Goal: Navigation & Orientation: Understand site structure

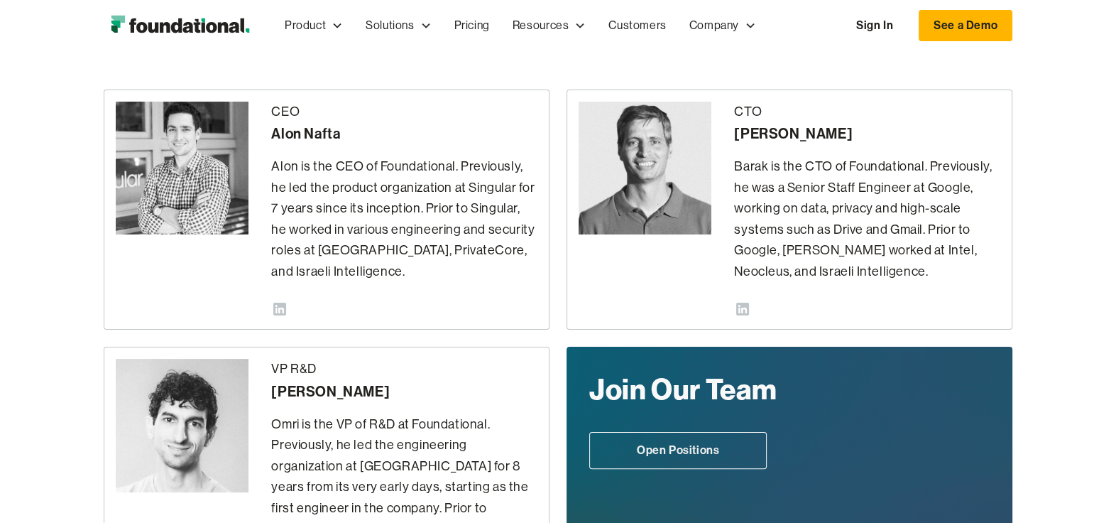
scroll to position [330, 0]
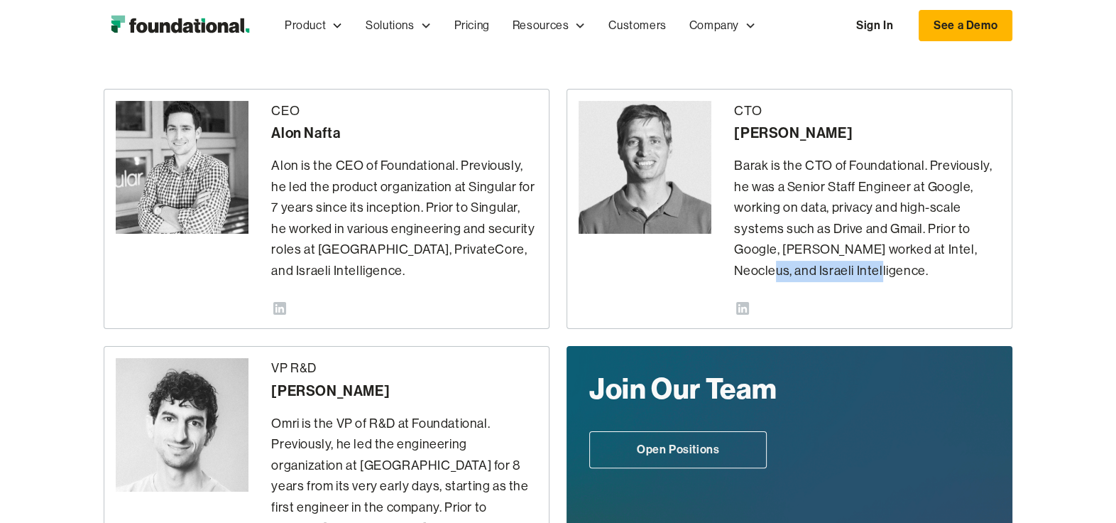
drag, startPoint x: 724, startPoint y: 268, endPoint x: 856, endPoint y: 269, distance: 132.8
click at [856, 269] on div "CTO Barak Fargoun Barak is the CTO of Foundational. Previously, he was a Senior…" at bounding box center [790, 209] width 446 height 241
drag, startPoint x: 492, startPoint y: 246, endPoint x: 509, endPoint y: 262, distance: 23.1
click at [509, 262] on p "Alon is the CEO of Foundational. Previously, he led the product organization at…" at bounding box center [404, 219] width 266 height 126
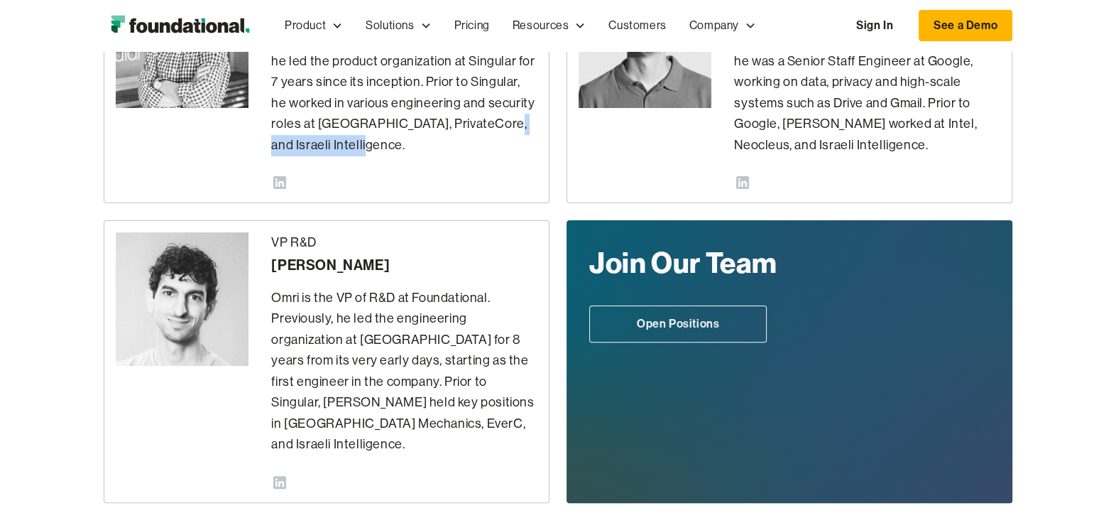
scroll to position [457, 0]
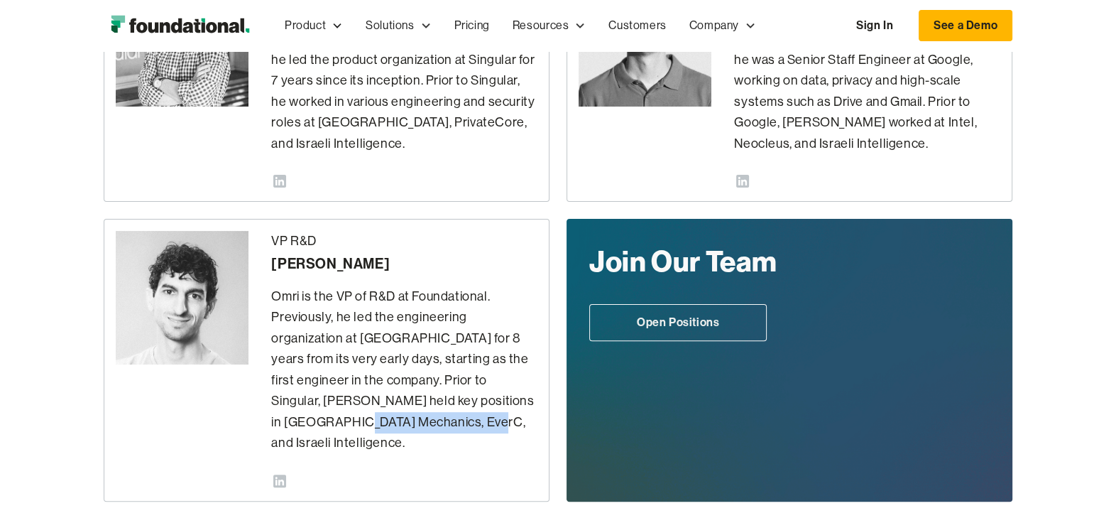
drag, startPoint x: 445, startPoint y: 400, endPoint x: 472, endPoint y: 418, distance: 32.3
click at [472, 418] on p "Omri is the VP of R&D at Foundational. Previously, he led the engineering organ…" at bounding box center [404, 370] width 266 height 168
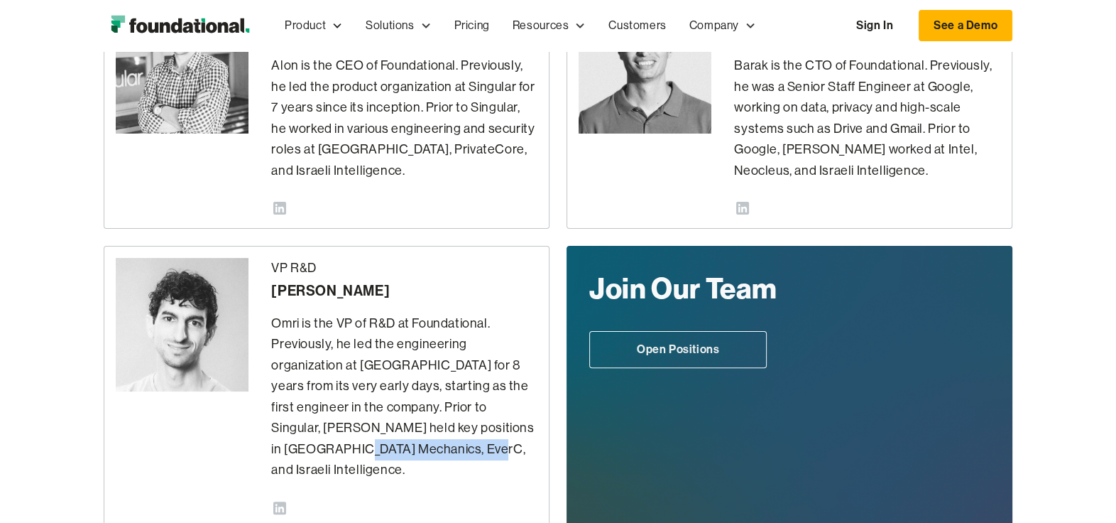
scroll to position [0, 0]
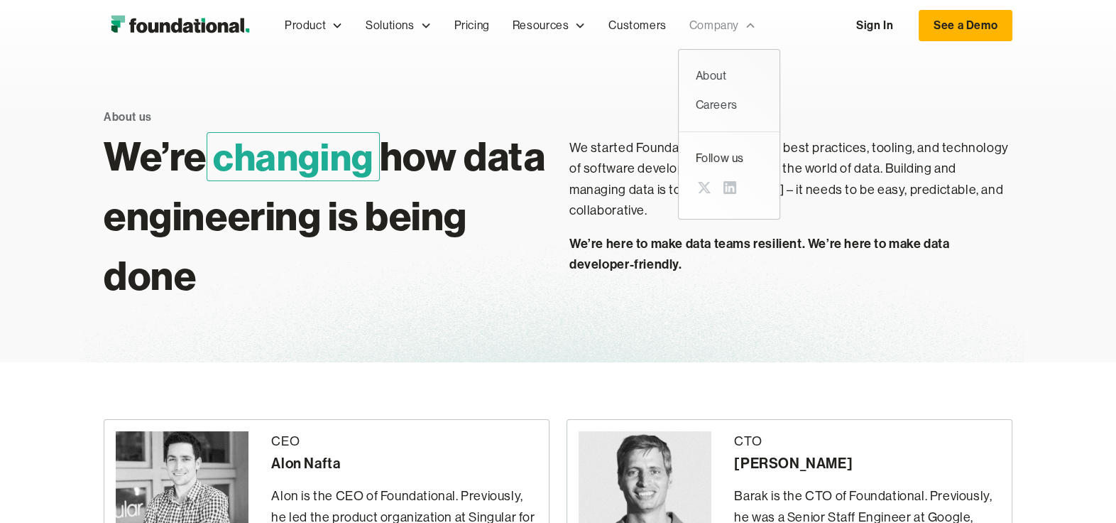
click at [706, 27] on div "Company" at bounding box center [715, 25] width 50 height 18
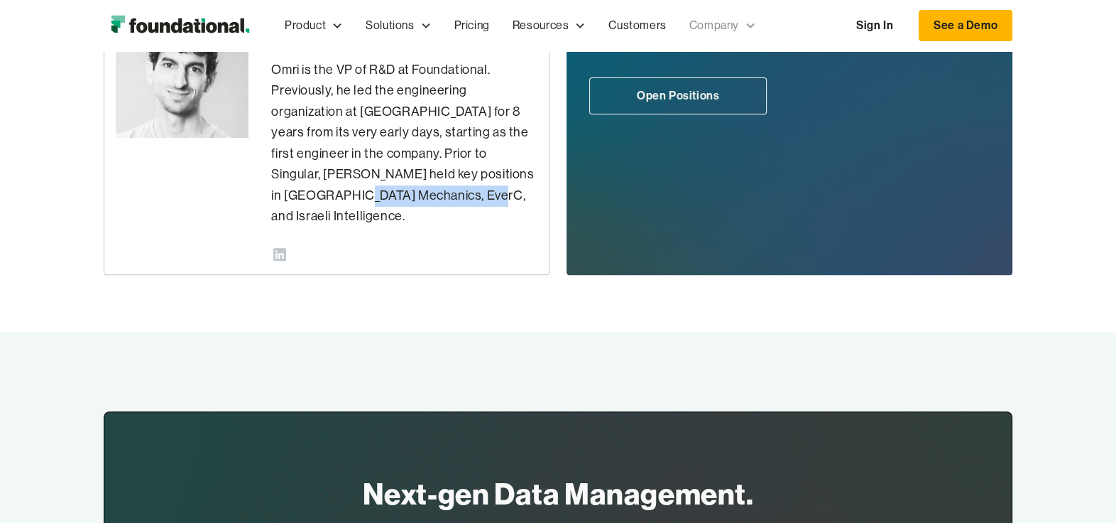
scroll to position [1124, 0]
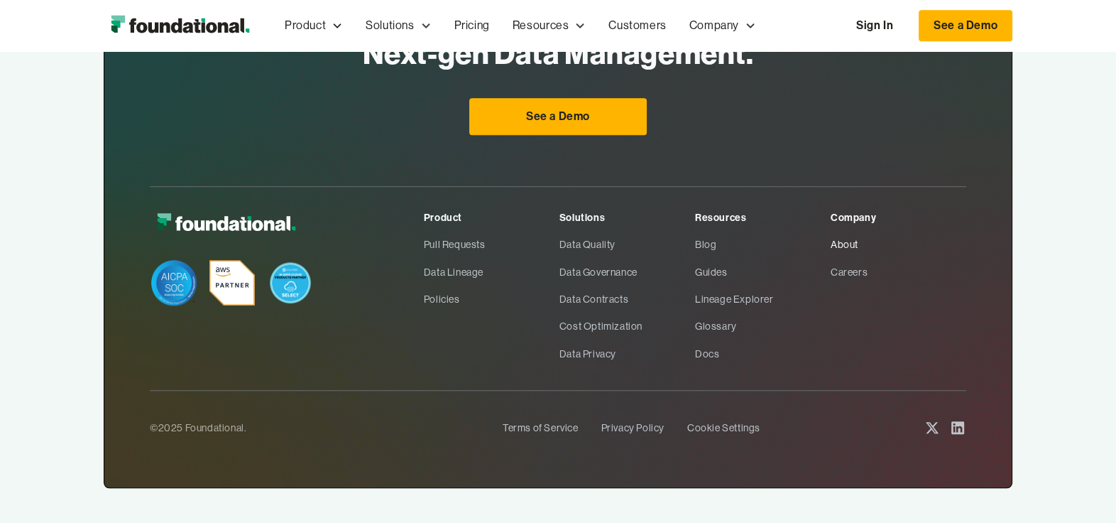
click at [846, 231] on link "About" at bounding box center [899, 244] width 136 height 27
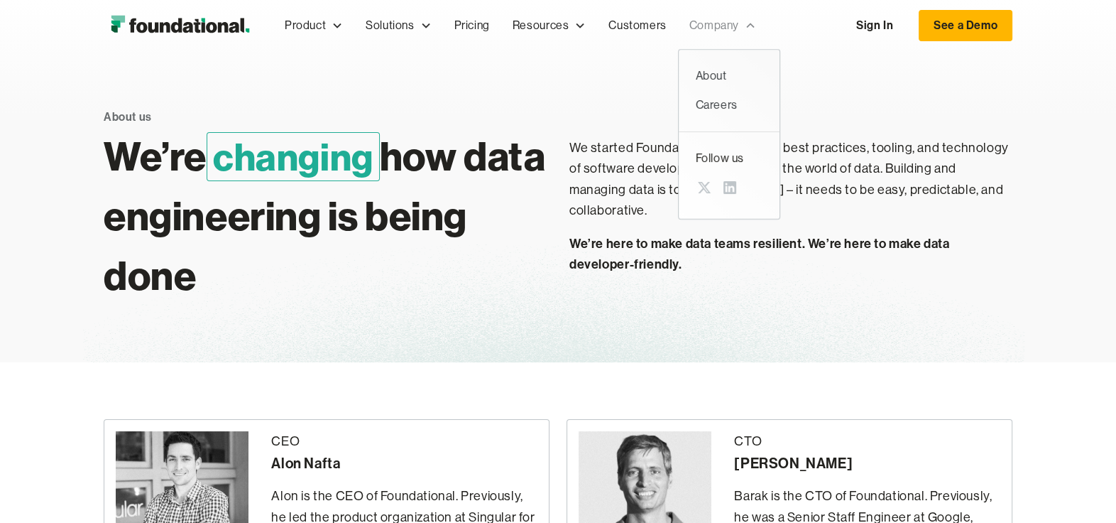
click at [717, 27] on div "Company" at bounding box center [715, 25] width 50 height 18
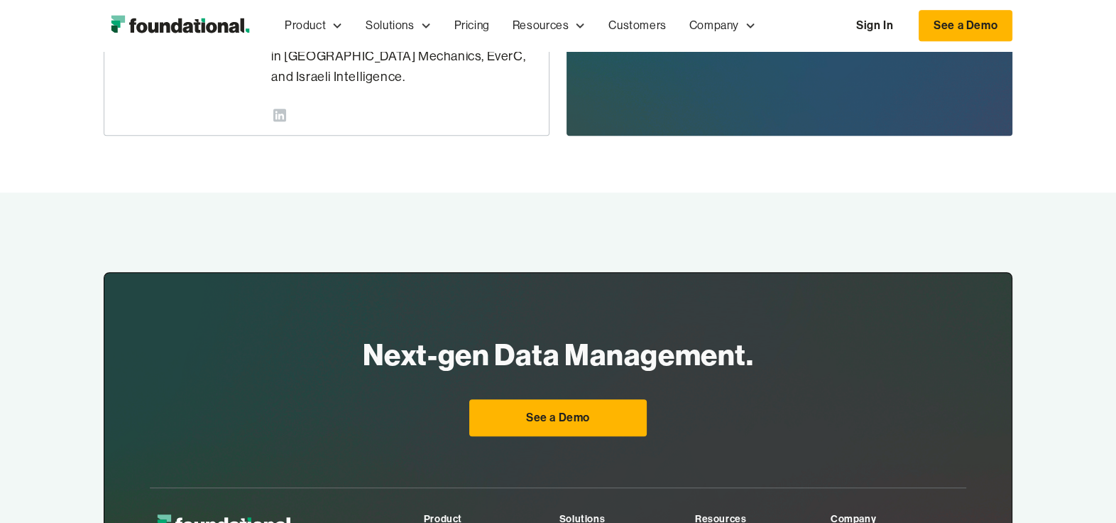
scroll to position [1124, 0]
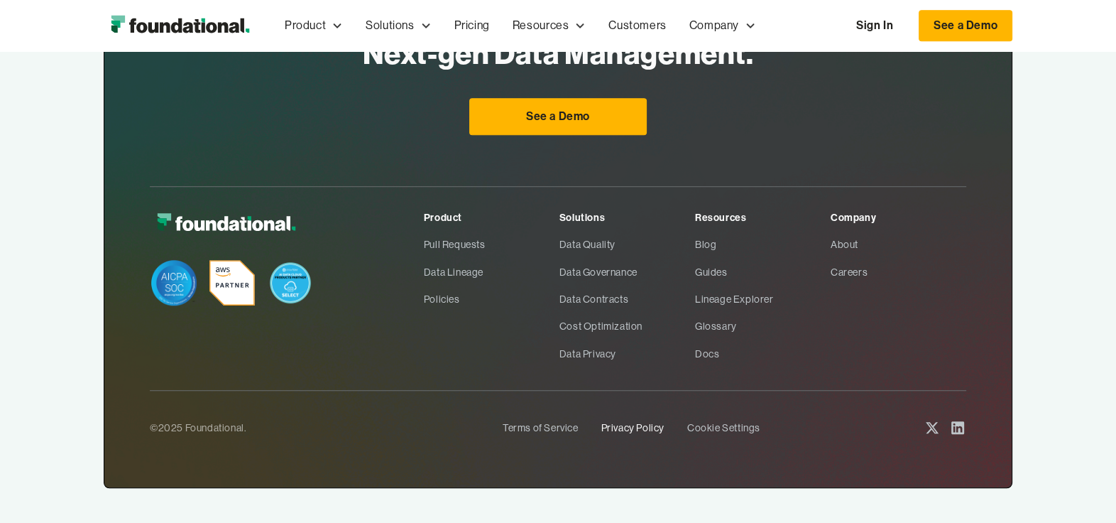
click at [655, 414] on link "Privacy Policy" at bounding box center [632, 427] width 63 height 27
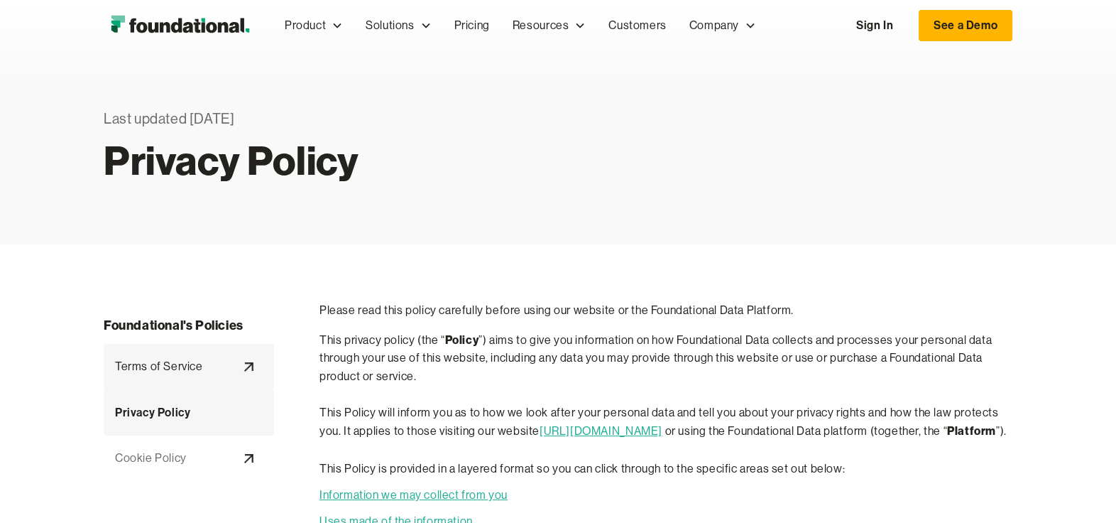
click at [158, 366] on div "Terms of Service" at bounding box center [159, 366] width 88 height 18
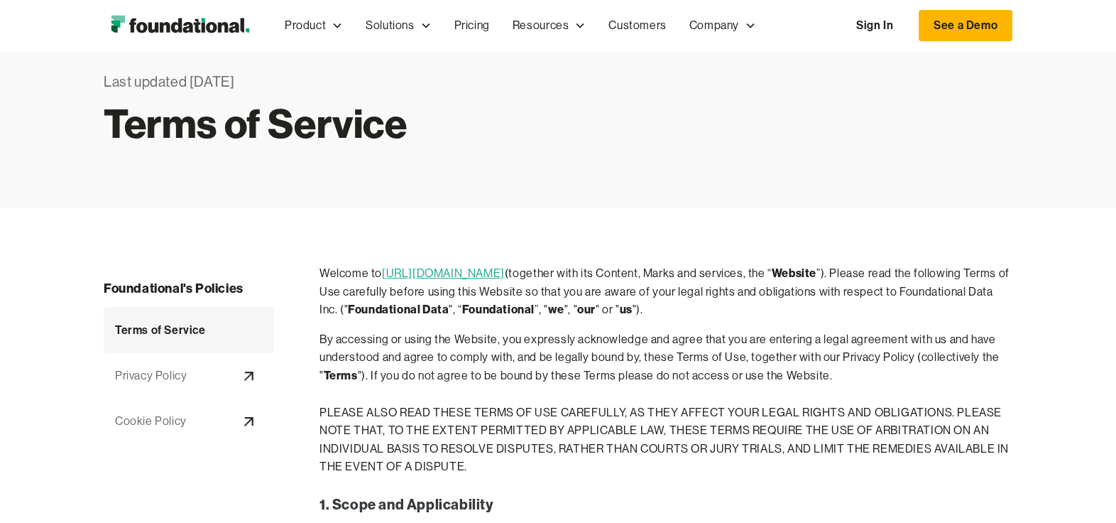
scroll to position [919, 0]
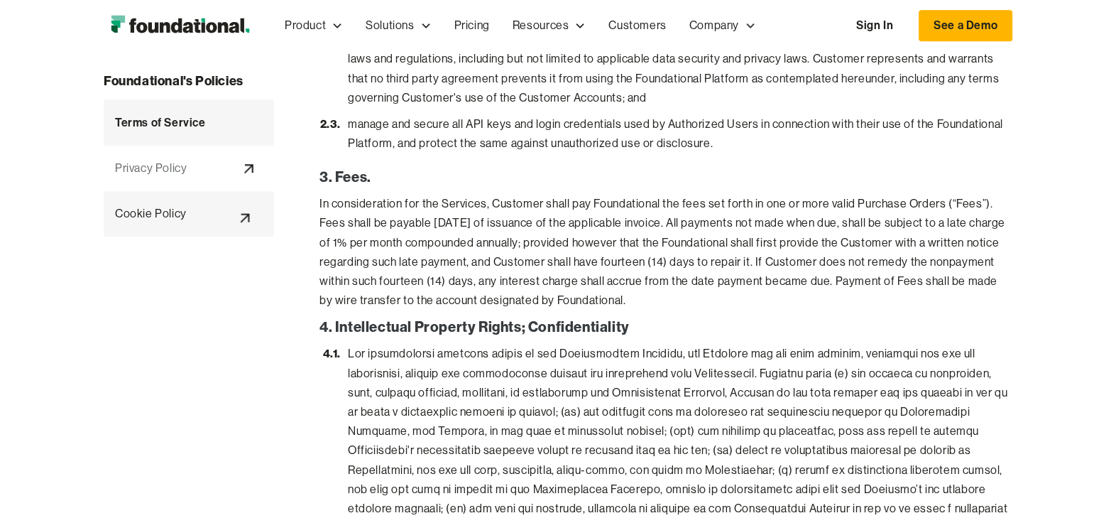
click at [127, 213] on div "Cookie Policy" at bounding box center [151, 214] width 72 height 18
click at [150, 218] on div "Cookie Policy" at bounding box center [151, 214] width 72 height 18
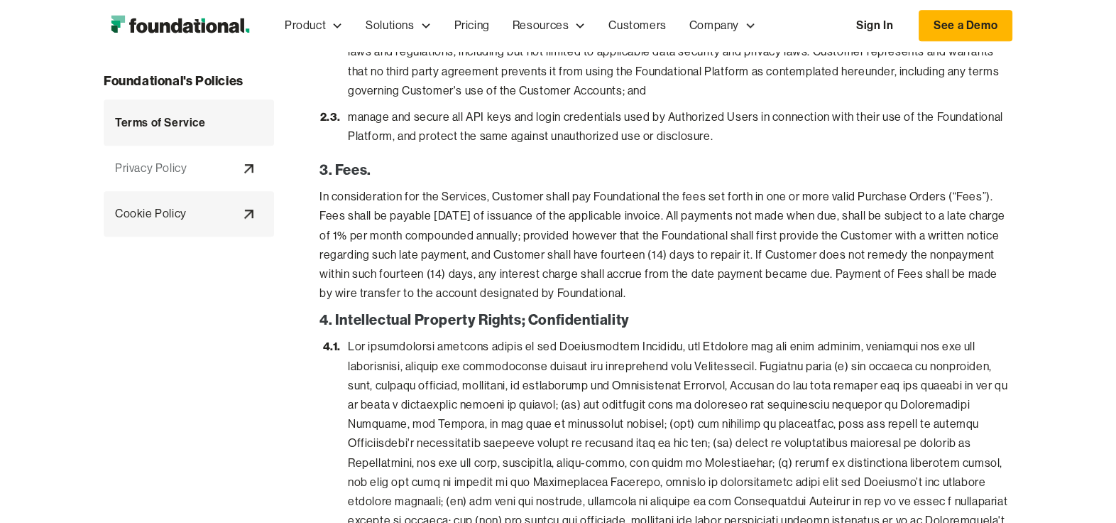
scroll to position [935, 0]
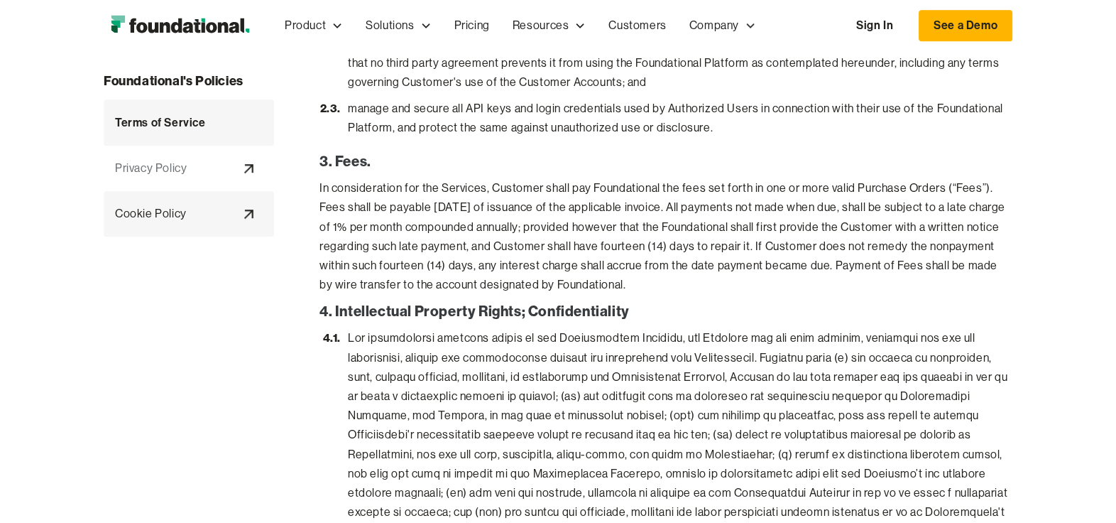
click at [151, 218] on div "Cookie Policy" at bounding box center [151, 214] width 72 height 18
click at [149, 212] on div "Cookie Policy" at bounding box center [151, 214] width 72 height 18
click at [165, 214] on div "Cookie Policy" at bounding box center [151, 214] width 72 height 18
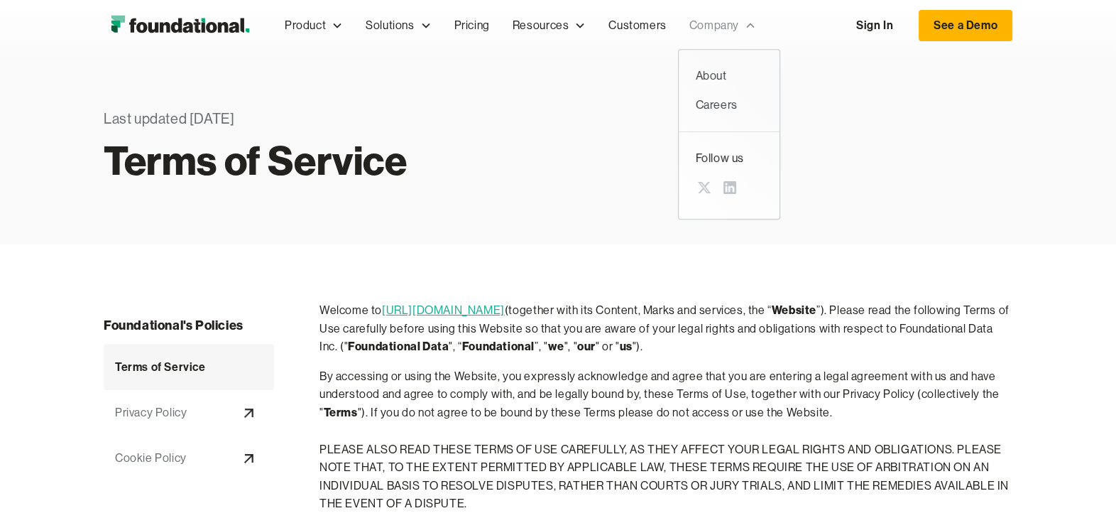
click at [718, 20] on div "Company" at bounding box center [715, 25] width 50 height 18
click at [587, 189] on div "Last updated June, 4 2024 Terms of Service" at bounding box center [558, 147] width 909 height 193
click at [707, 17] on div "Company" at bounding box center [715, 25] width 50 height 18
click at [707, 28] on div "Company" at bounding box center [715, 25] width 50 height 18
click at [723, 69] on div "About" at bounding box center [729, 76] width 67 height 18
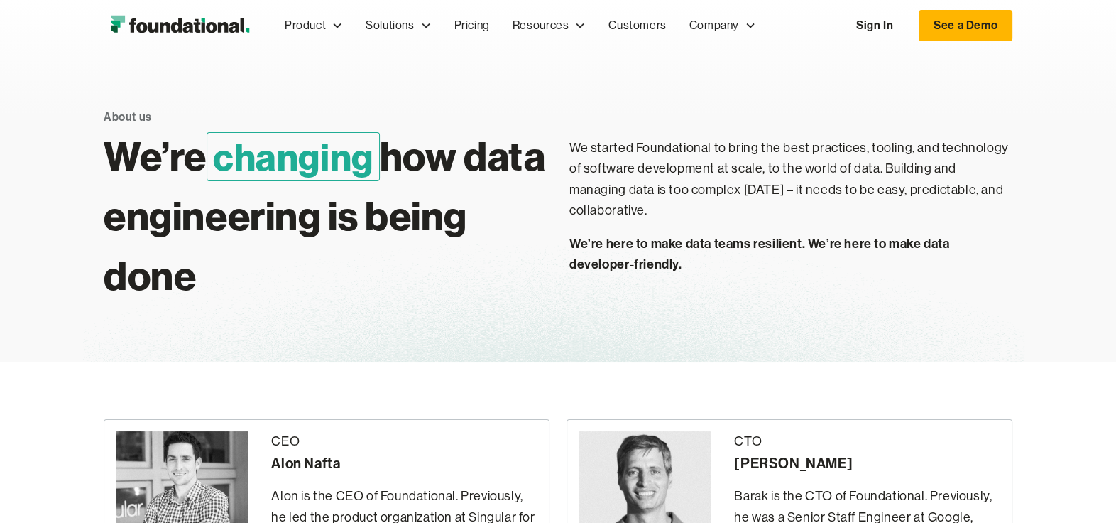
click at [214, 20] on img "home" at bounding box center [180, 25] width 153 height 28
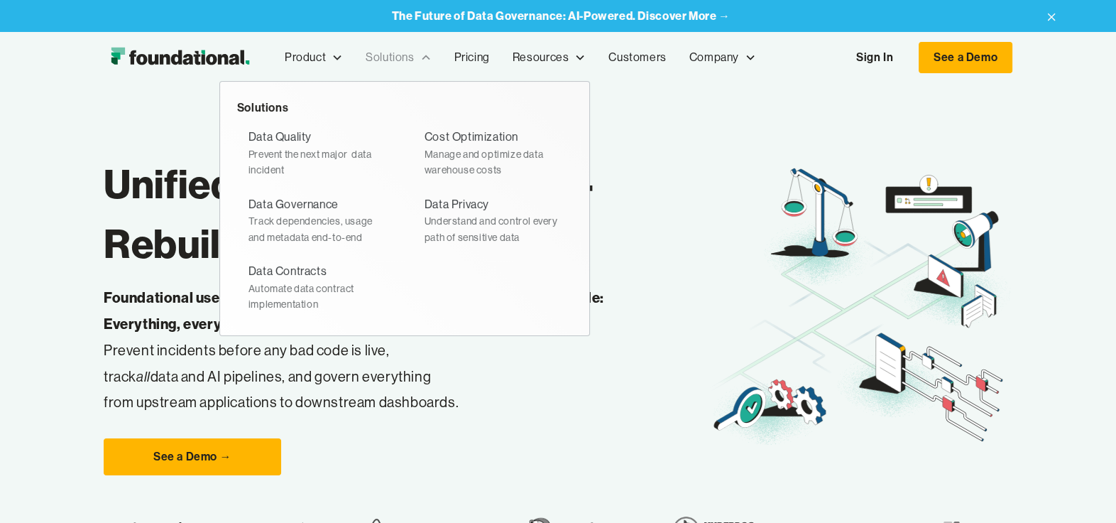
click at [413, 56] on div "Solutions" at bounding box center [390, 57] width 48 height 18
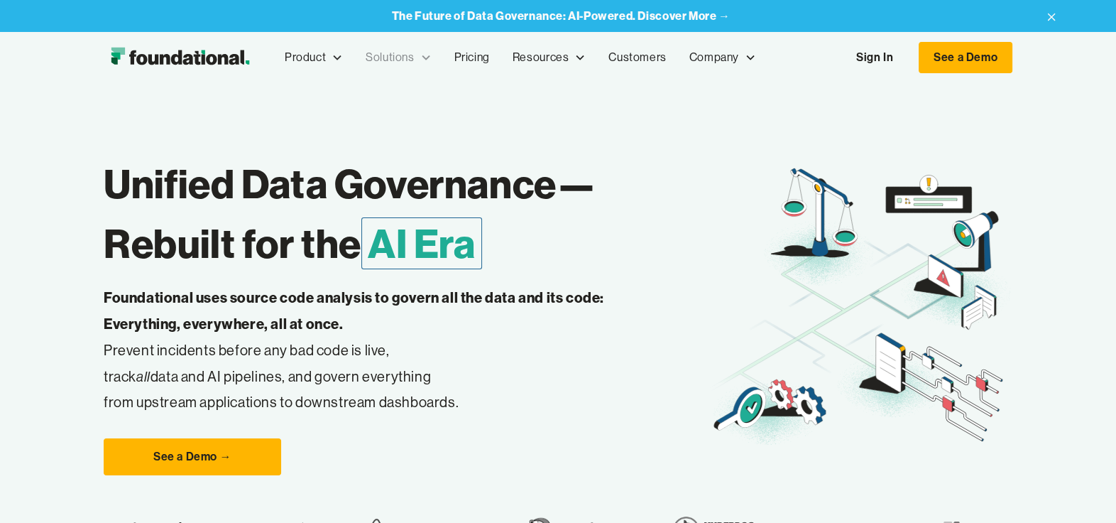
click at [412, 55] on div "Solutions" at bounding box center [390, 57] width 48 height 18
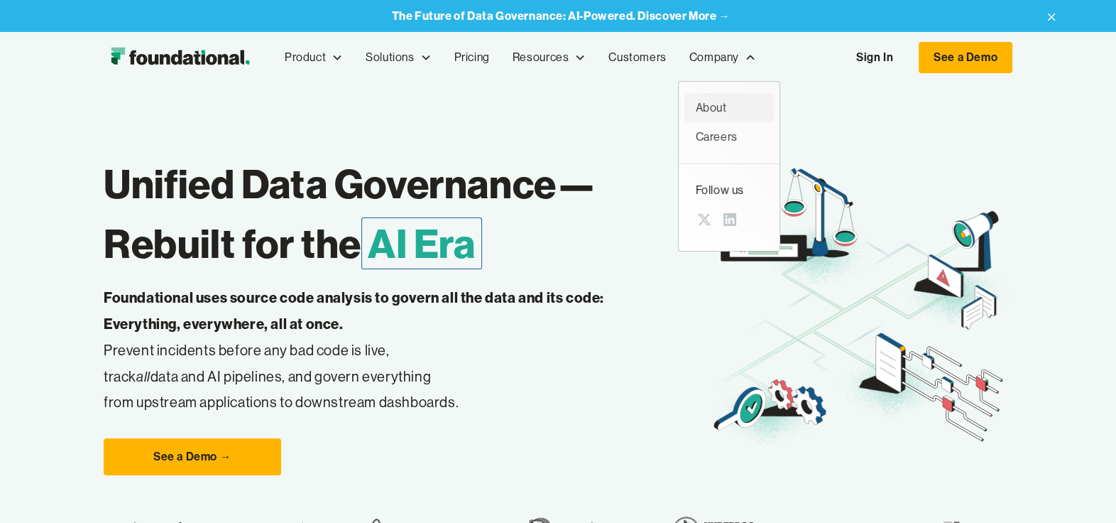
click at [715, 109] on div "About" at bounding box center [729, 108] width 67 height 18
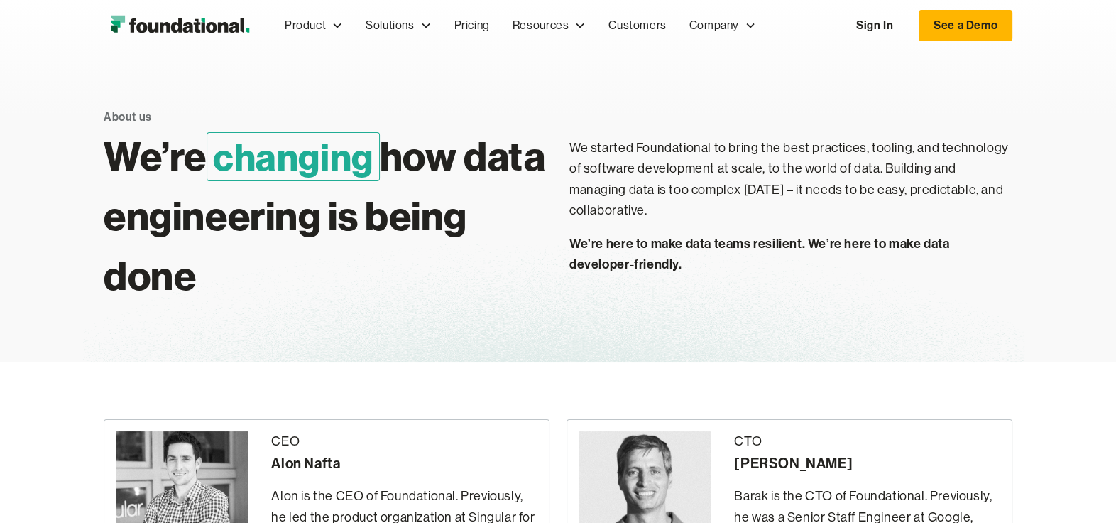
click at [796, 70] on div "About us We’re changing how data engineering is being done We started Foundatio…" at bounding box center [558, 206] width 909 height 311
click at [724, 27] on div "Company" at bounding box center [715, 25] width 50 height 18
click at [524, 92] on div "About us We’re changing how data engineering is being done We started Foundatio…" at bounding box center [558, 206] width 909 height 311
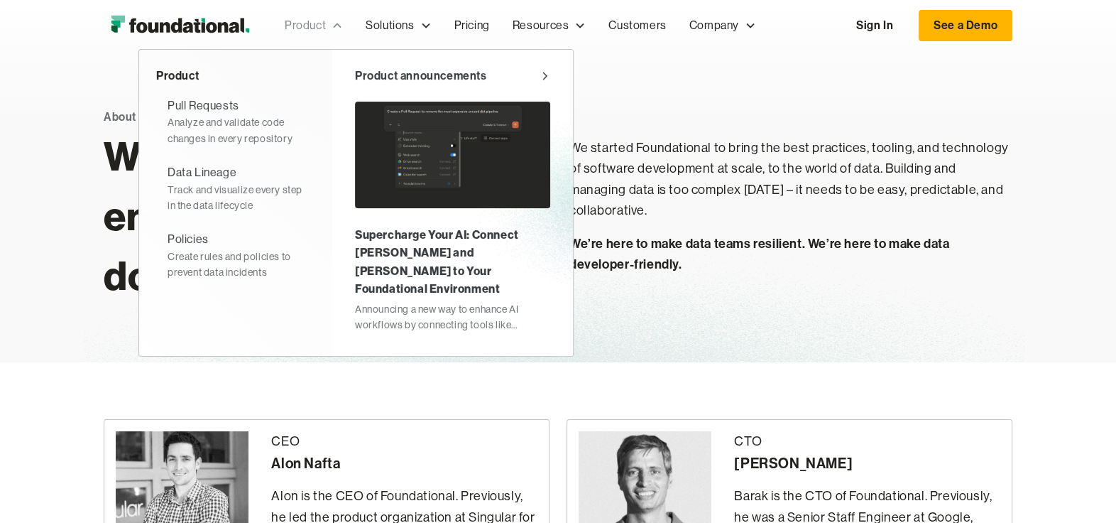
click at [320, 29] on div "Product" at bounding box center [305, 25] width 41 height 18
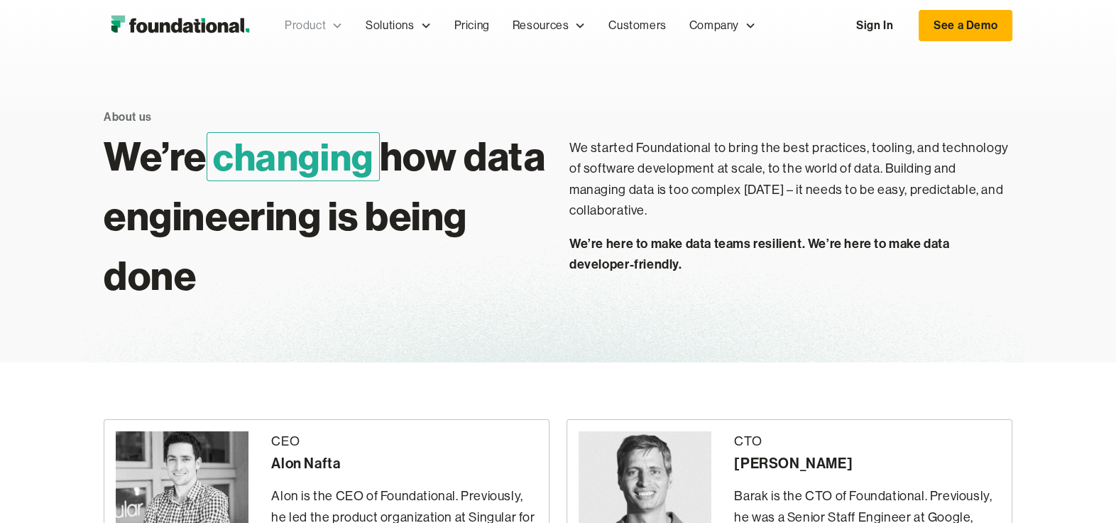
click at [320, 27] on div "Product" at bounding box center [305, 25] width 41 height 18
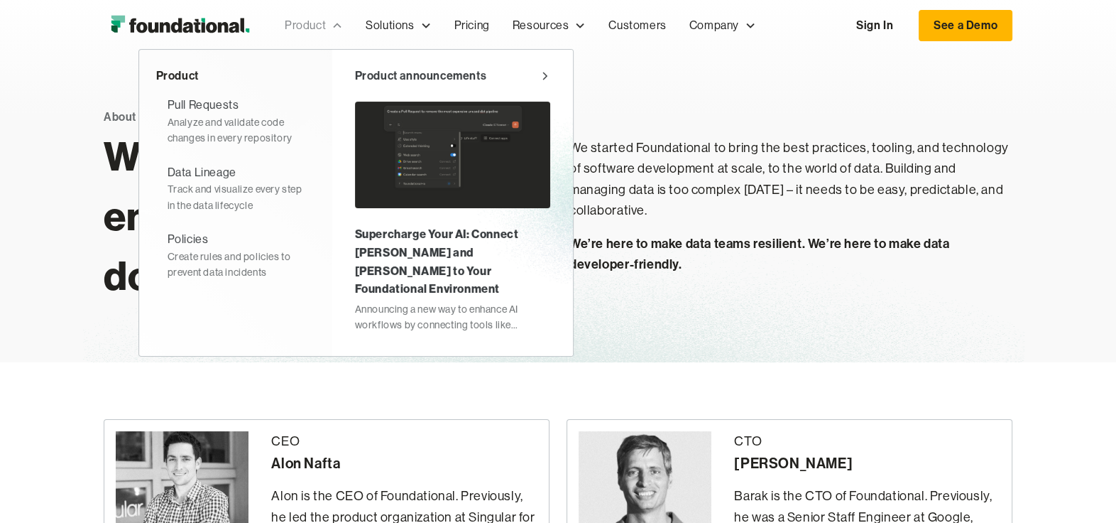
click at [310, 28] on div "Product" at bounding box center [305, 25] width 41 height 18
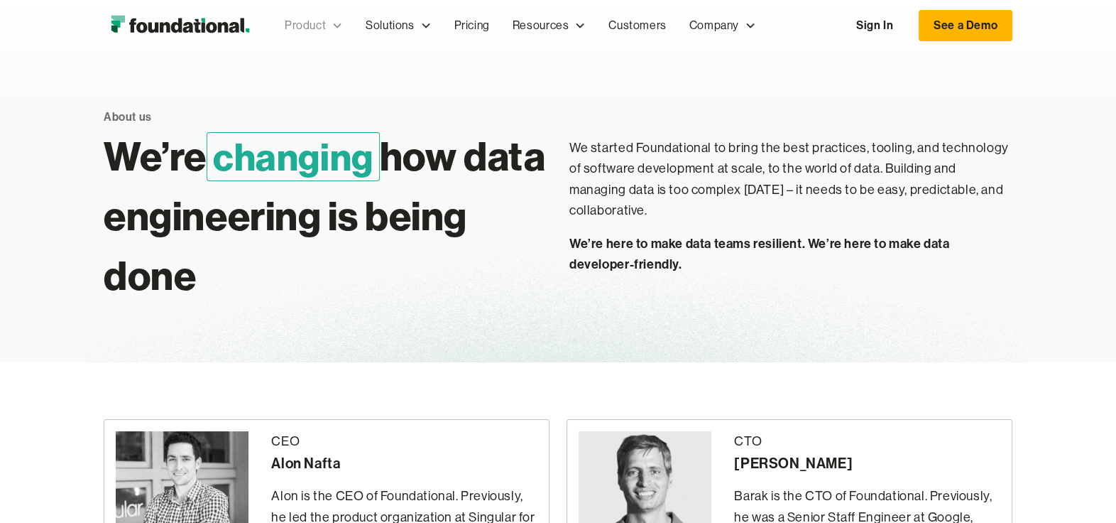
click at [320, 24] on div "Product" at bounding box center [305, 25] width 41 height 18
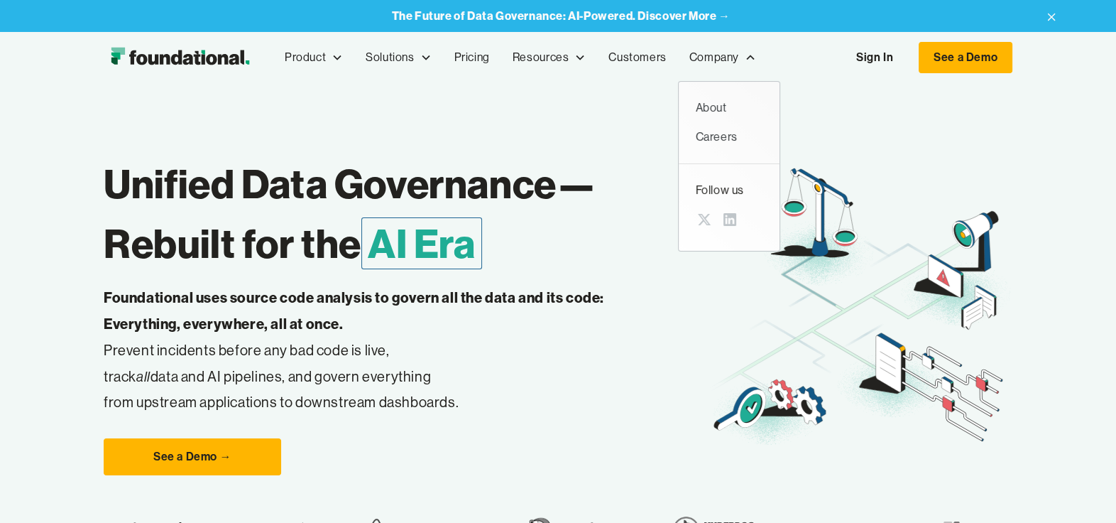
click at [717, 190] on div "Follow us" at bounding box center [729, 190] width 67 height 18
click at [715, 136] on div "Careers" at bounding box center [729, 137] width 67 height 18
